Goal: Navigation & Orientation: Find specific page/section

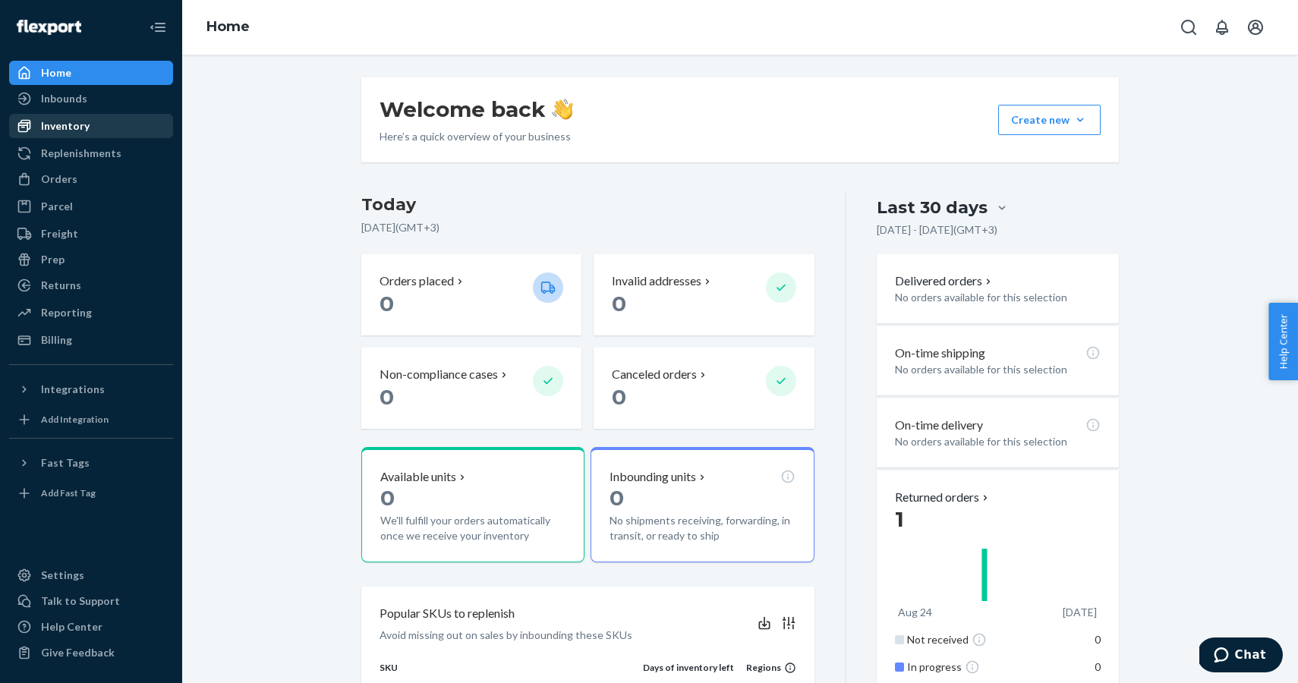
click at [93, 121] on div "Inventory" at bounding box center [91, 125] width 161 height 21
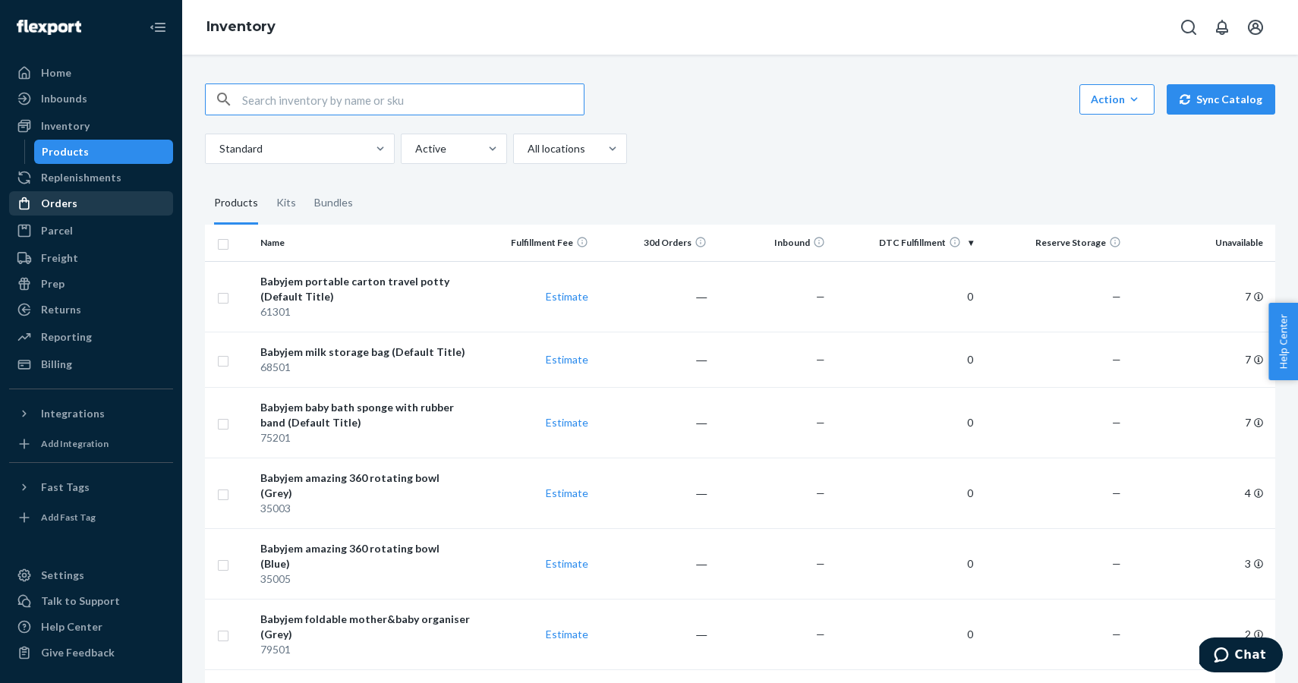
click at [82, 197] on div "Orders" at bounding box center [91, 203] width 161 height 21
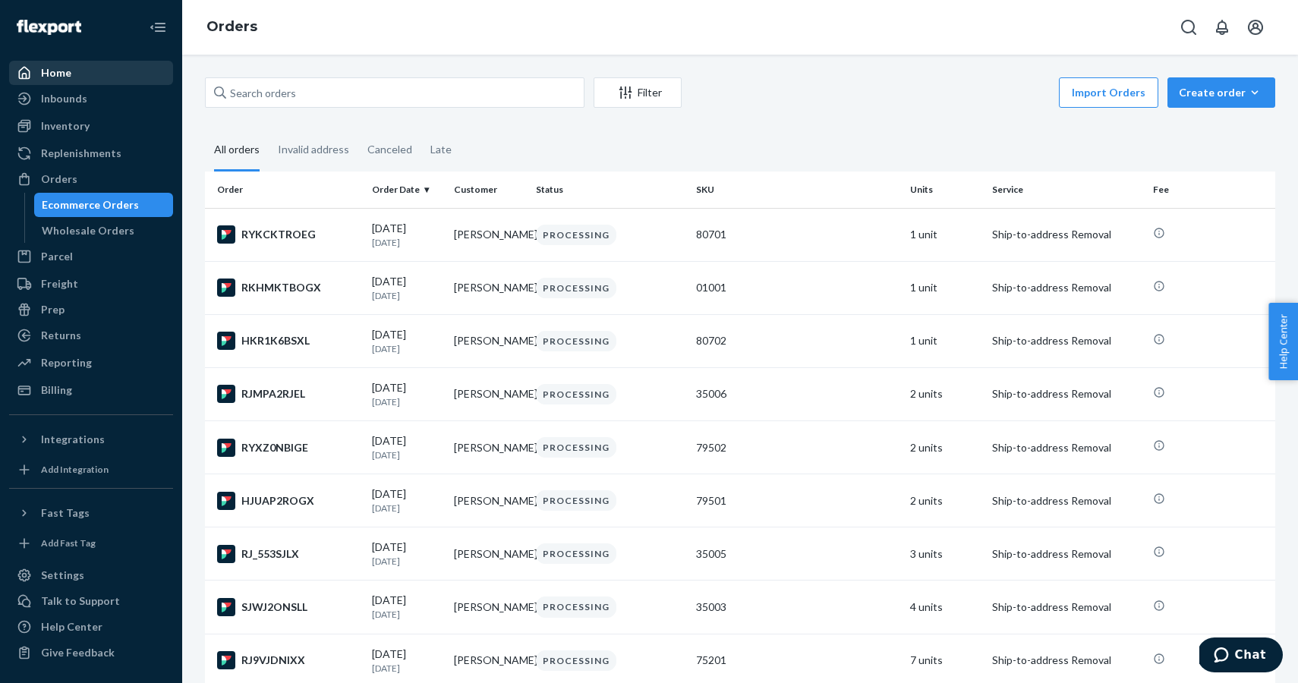
click at [80, 71] on div "Home" at bounding box center [91, 72] width 161 height 21
